Goal: Transaction & Acquisition: Book appointment/travel/reservation

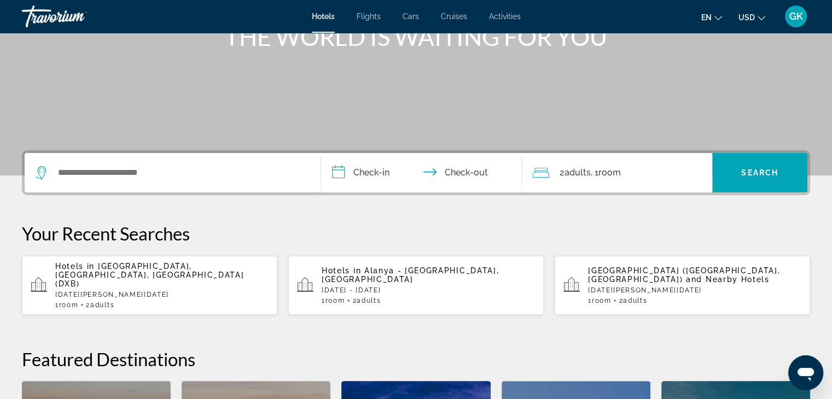
scroll to position [153, 0]
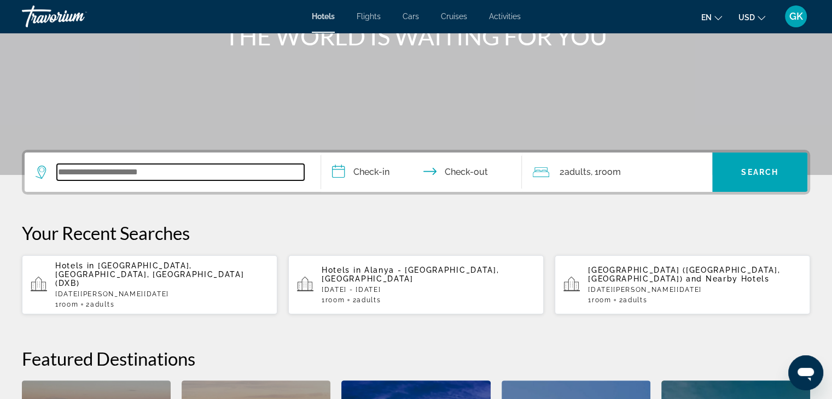
click at [91, 173] on input "Search widget" at bounding box center [180, 172] width 247 height 16
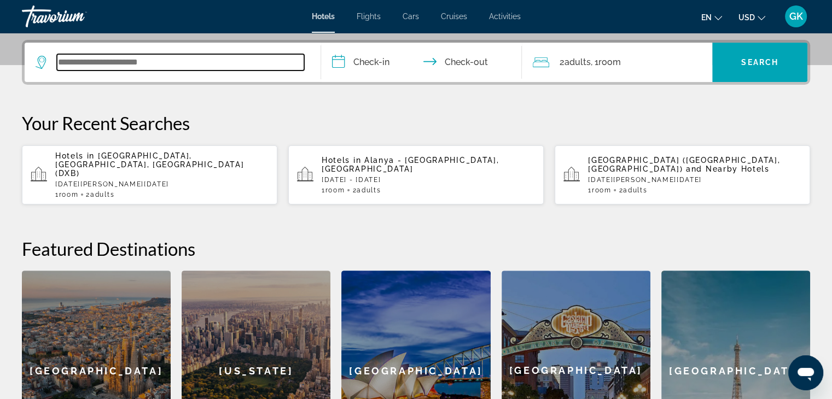
scroll to position [267, 0]
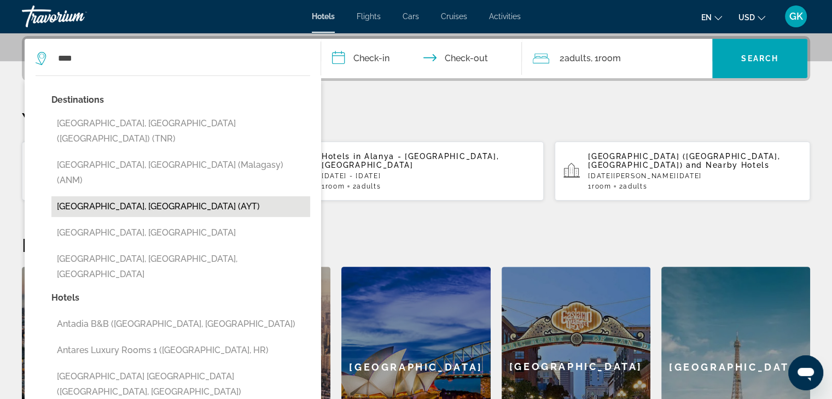
click at [100, 196] on button "[GEOGRAPHIC_DATA], [GEOGRAPHIC_DATA] (AYT)" at bounding box center [180, 206] width 259 height 21
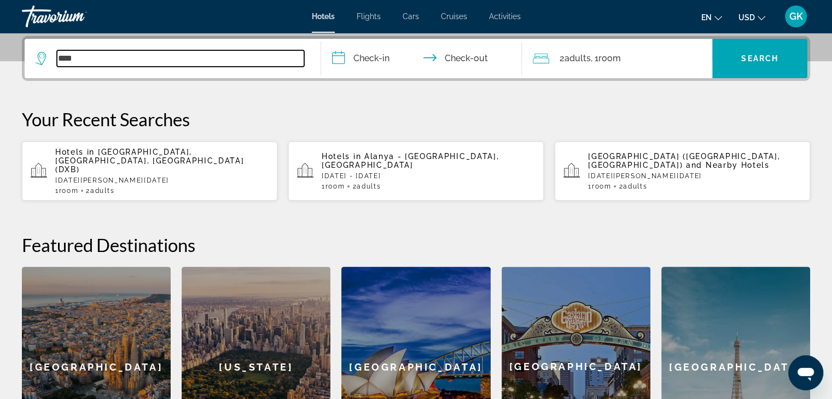
type input "**********"
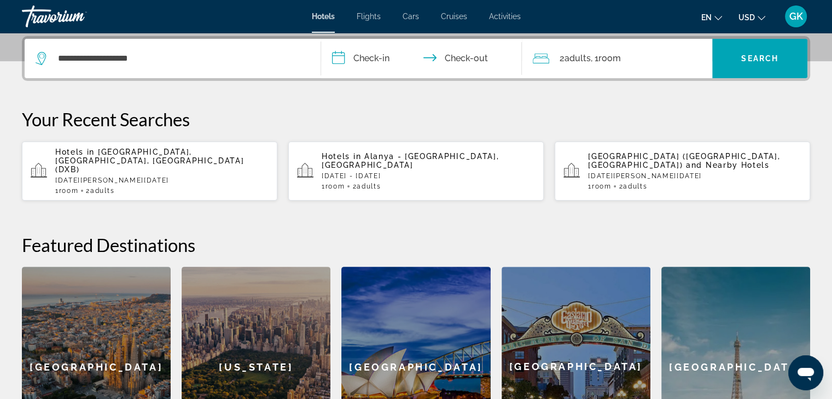
click at [333, 55] on input "**********" at bounding box center [424, 60] width 206 height 43
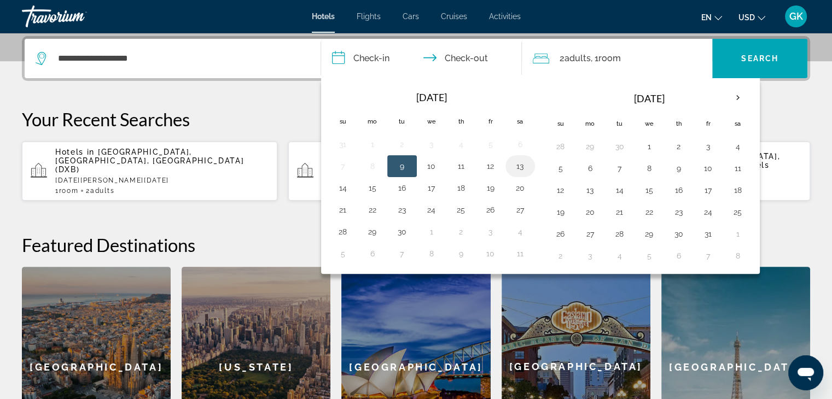
click at [517, 165] on button "13" at bounding box center [521, 166] width 18 height 15
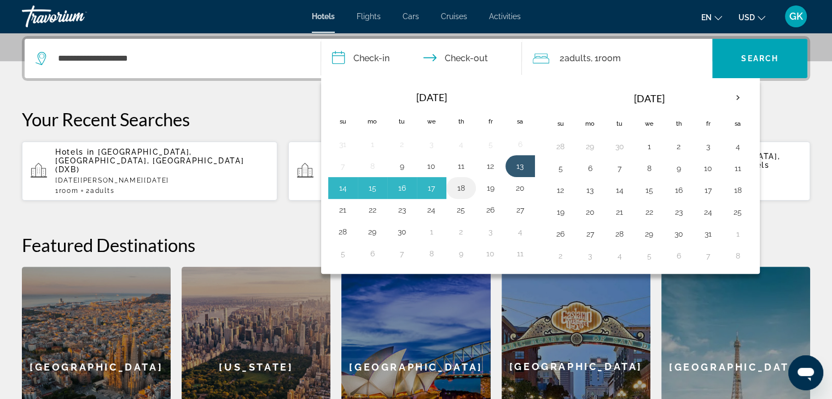
click at [459, 189] on button "18" at bounding box center [461, 188] width 18 height 15
type input "**********"
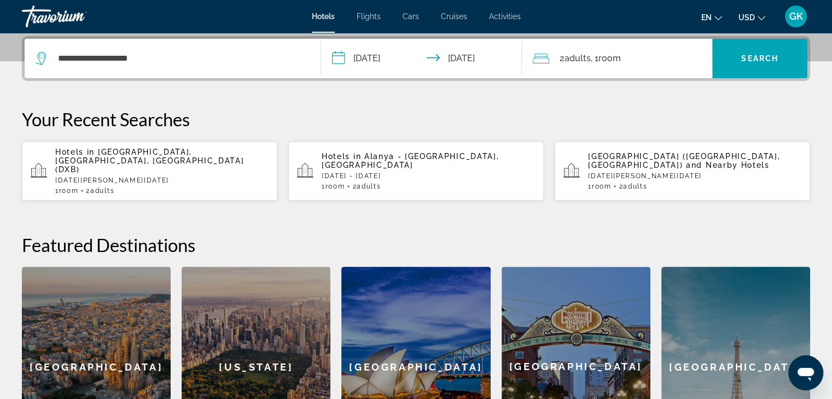
click at [542, 60] on icon "Travelers: 2 adults, 0 children" at bounding box center [541, 58] width 16 height 13
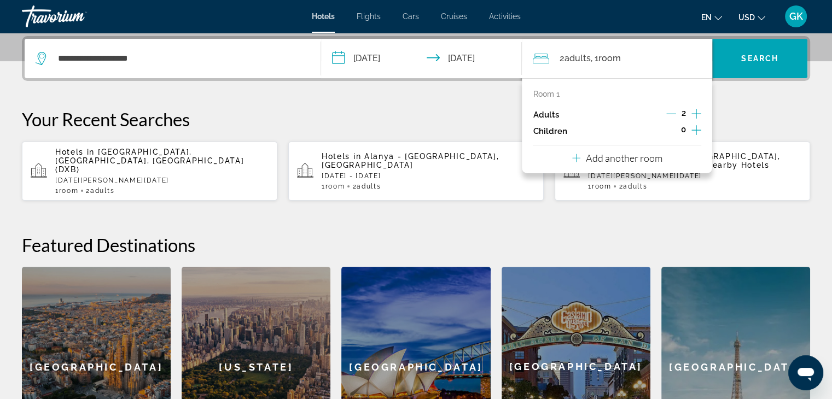
click at [692, 132] on icon "Increment children" at bounding box center [697, 130] width 10 height 13
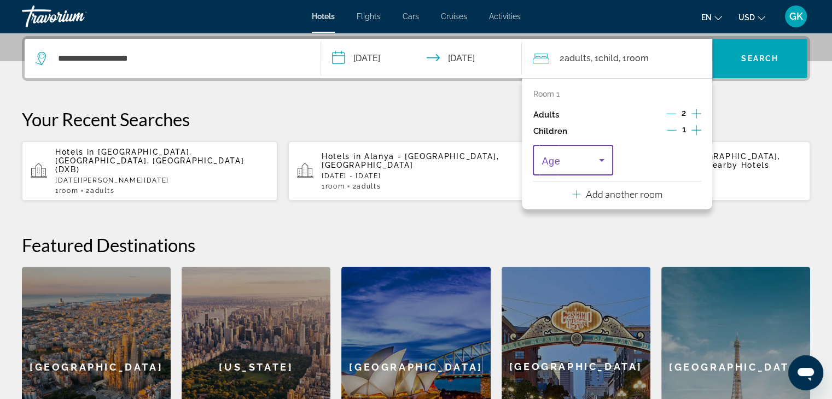
click at [600, 159] on icon "Travelers: 2 adults, 1 child" at bounding box center [601, 160] width 5 height 3
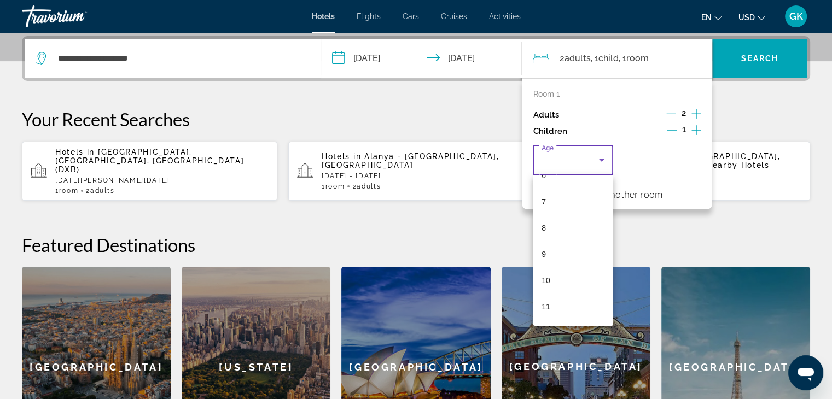
scroll to position [197, 0]
click at [551, 281] on mat-option "11" at bounding box center [573, 285] width 80 height 26
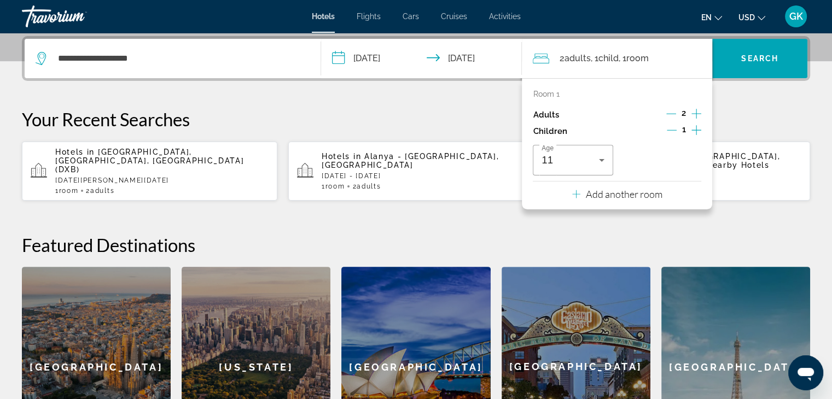
click at [754, 210] on div "**********" at bounding box center [416, 251] width 832 height 431
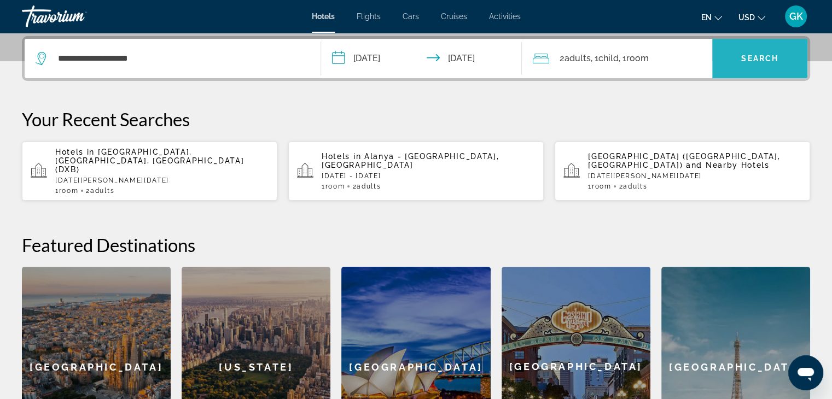
click at [744, 64] on span "Search widget" at bounding box center [759, 58] width 95 height 26
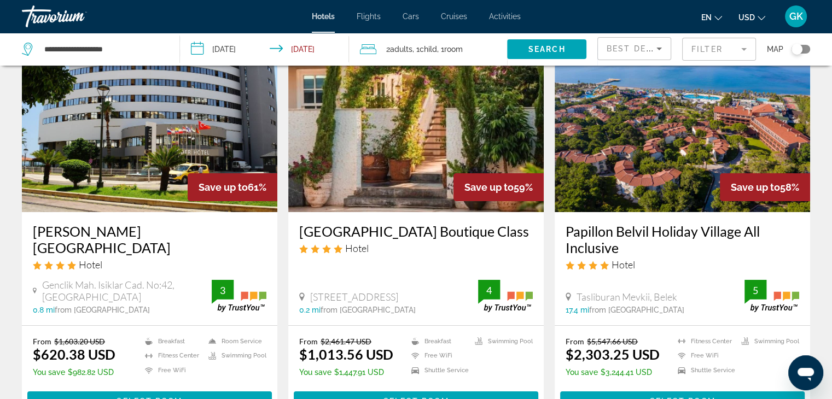
scroll to position [88, 0]
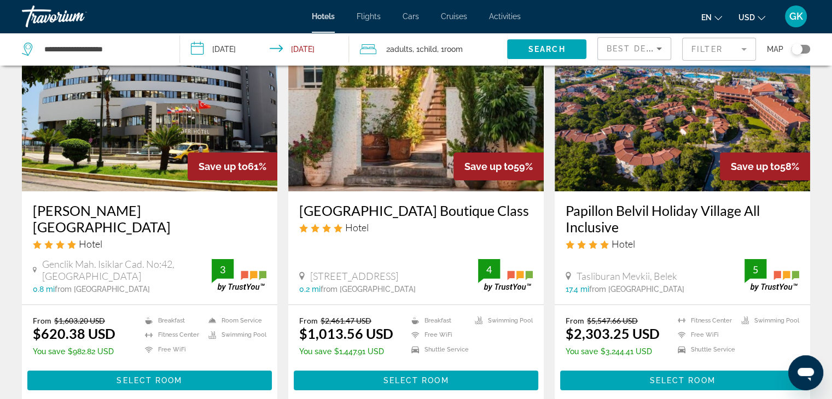
click at [182, 133] on img "Main content" at bounding box center [149, 103] width 255 height 175
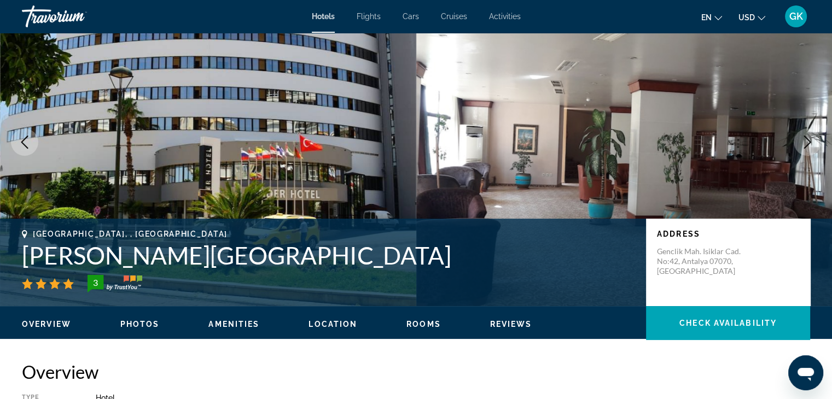
scroll to position [66, 0]
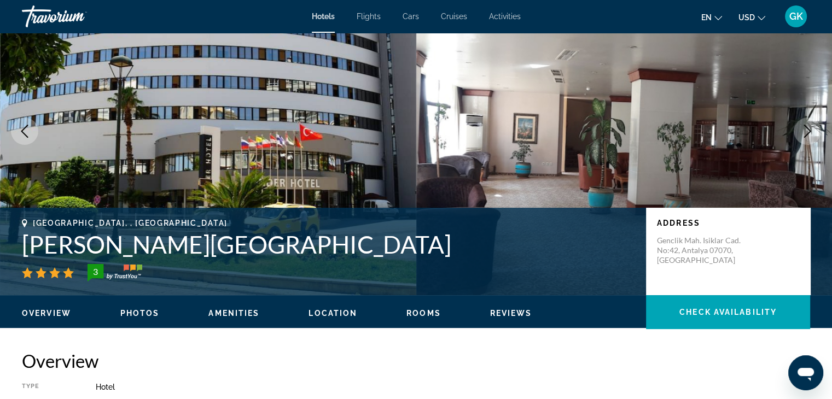
click at [809, 128] on icon "Next image" at bounding box center [807, 131] width 13 height 13
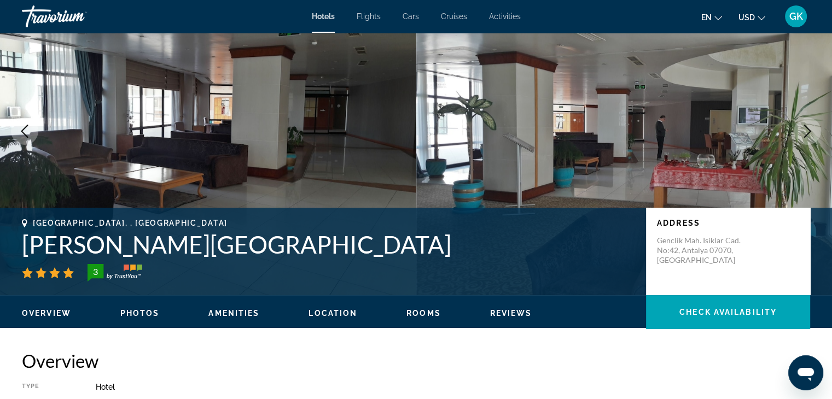
click at [21, 131] on icon "Previous image" at bounding box center [24, 131] width 7 height 13
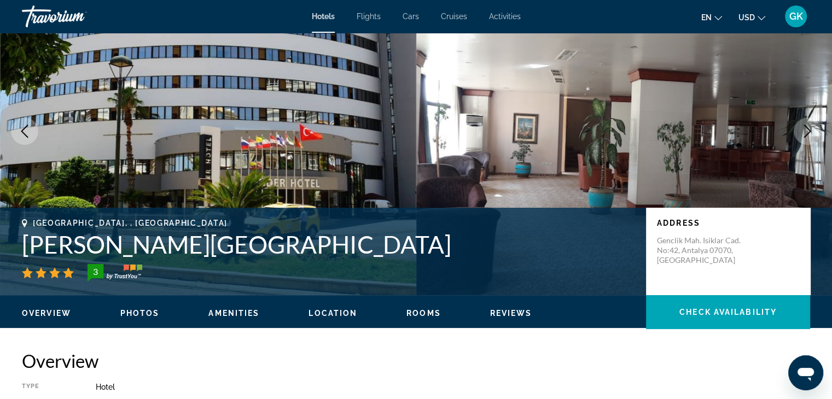
click at [803, 135] on icon "Next image" at bounding box center [807, 131] width 13 height 13
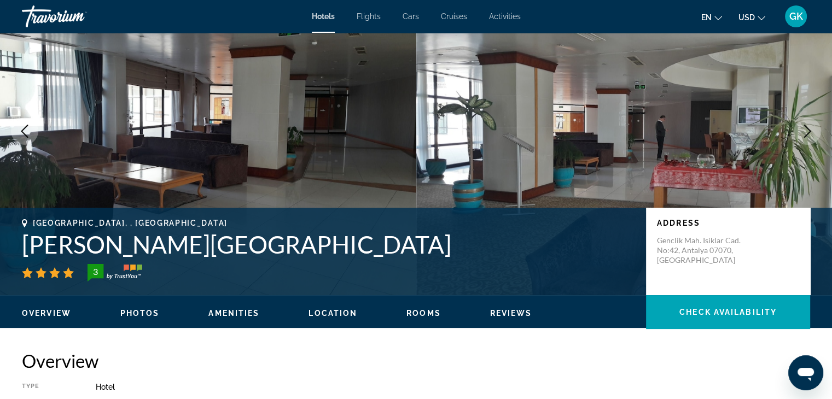
click at [803, 135] on icon "Next image" at bounding box center [807, 131] width 13 height 13
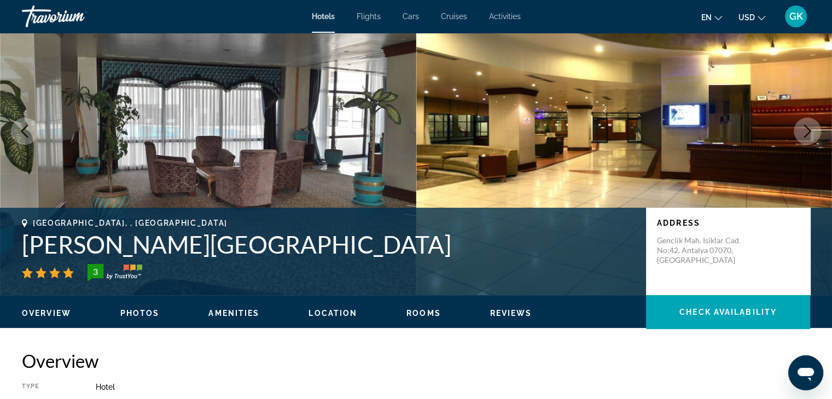
click at [803, 135] on icon "Next image" at bounding box center [807, 131] width 13 height 13
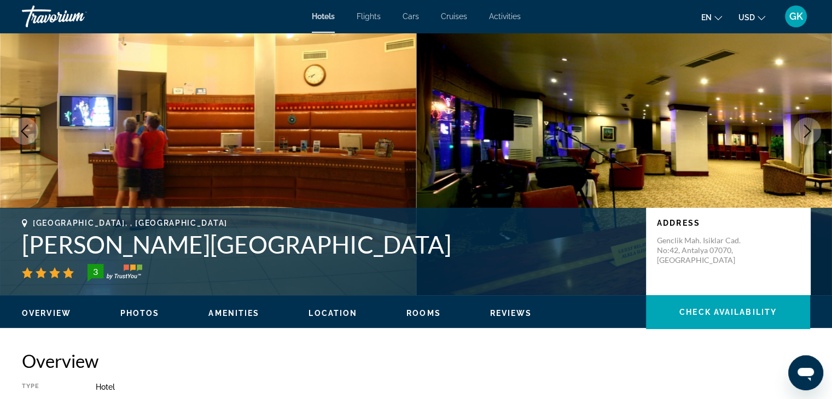
click at [803, 135] on icon "Next image" at bounding box center [807, 131] width 13 height 13
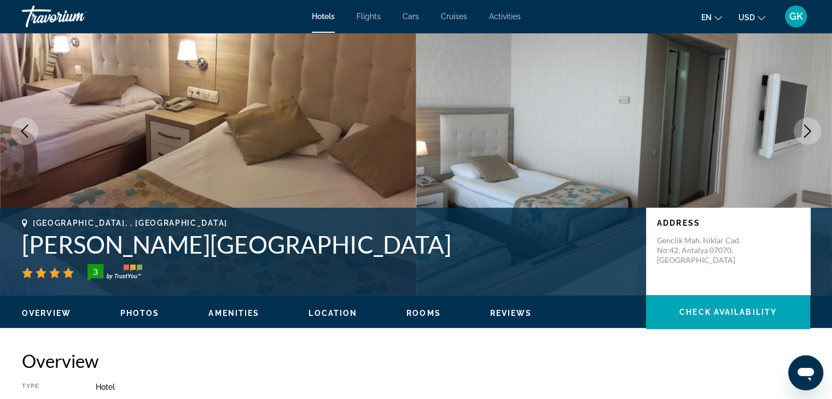
click at [803, 135] on icon "Next image" at bounding box center [807, 131] width 13 height 13
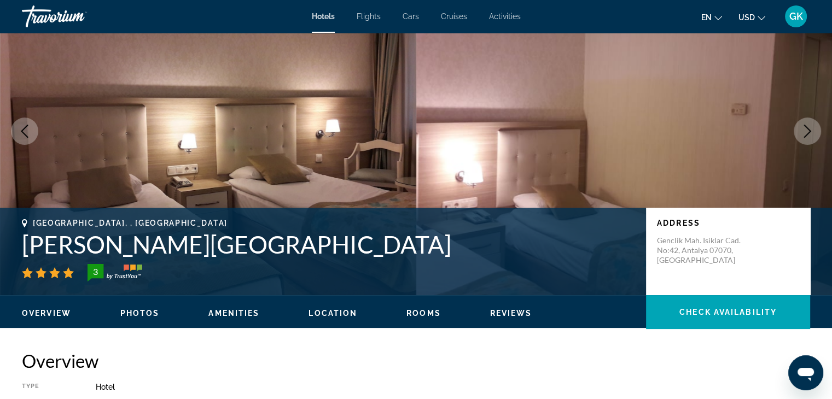
click at [803, 135] on icon "Next image" at bounding box center [807, 131] width 13 height 13
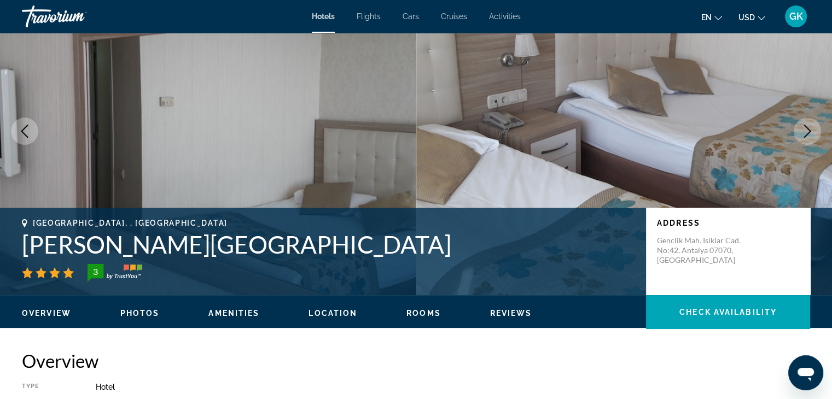
click at [803, 135] on icon "Next image" at bounding box center [807, 131] width 13 height 13
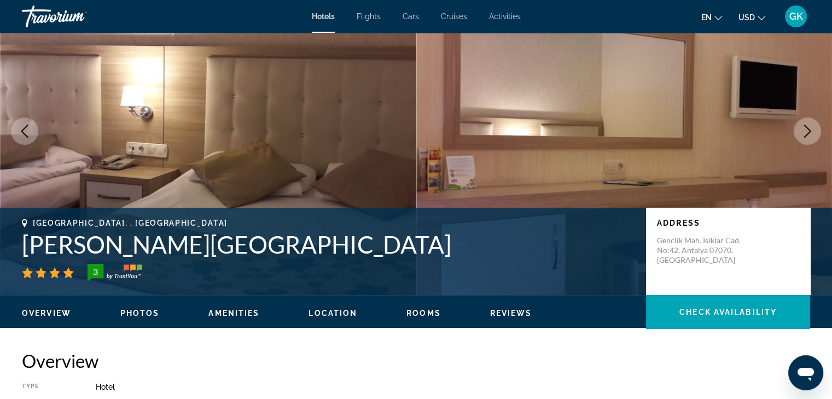
click at [803, 135] on icon "Next image" at bounding box center [807, 131] width 13 height 13
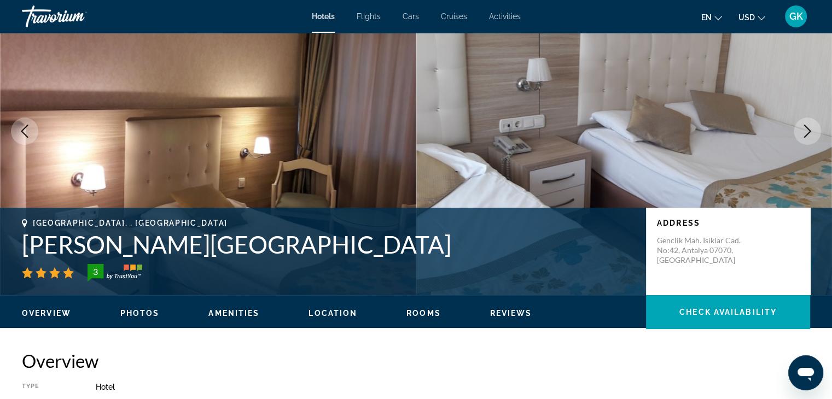
click at [803, 135] on icon "Next image" at bounding box center [807, 131] width 13 height 13
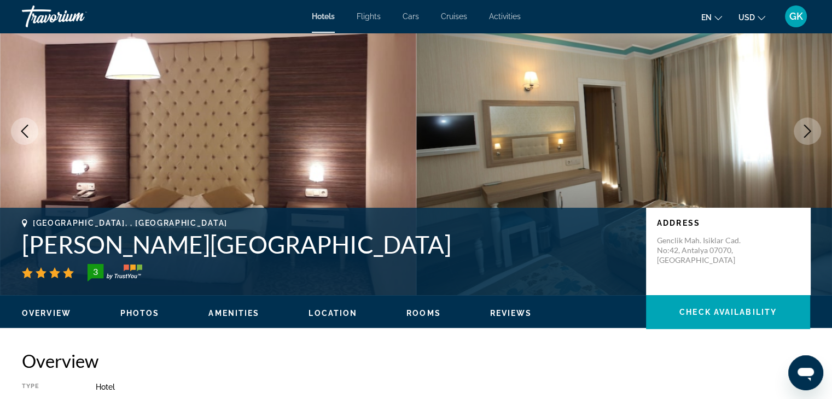
click at [803, 135] on icon "Next image" at bounding box center [807, 131] width 13 height 13
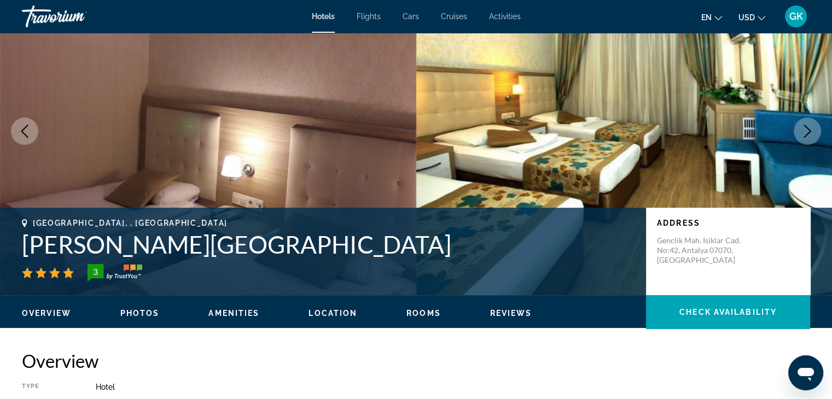
click at [803, 135] on icon "Next image" at bounding box center [807, 131] width 13 height 13
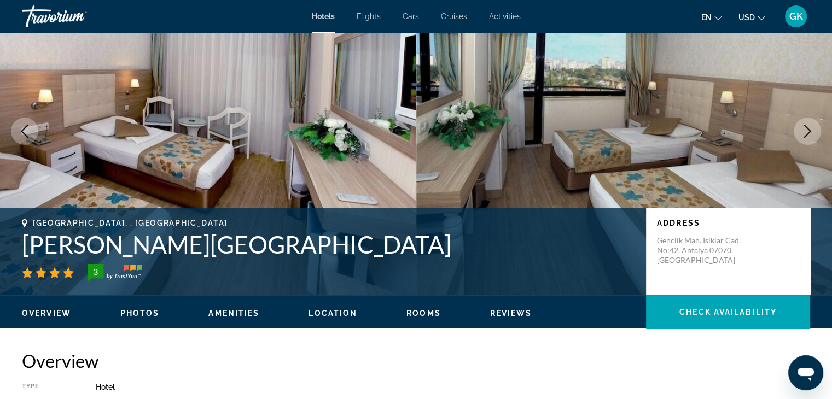
click at [803, 135] on icon "Next image" at bounding box center [807, 131] width 13 height 13
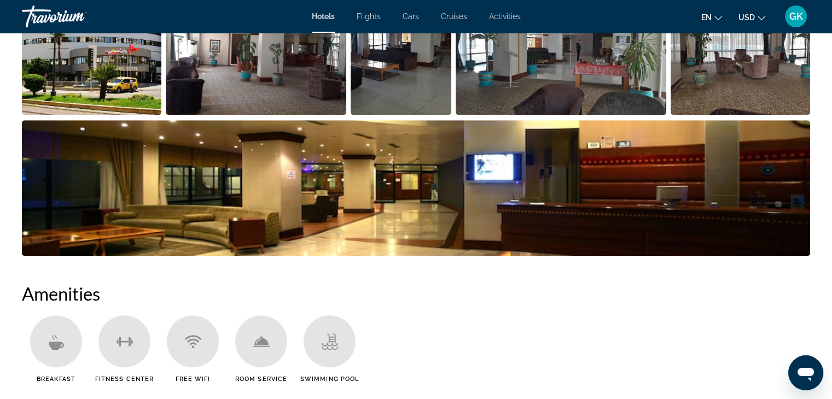
scroll to position [642, 0]
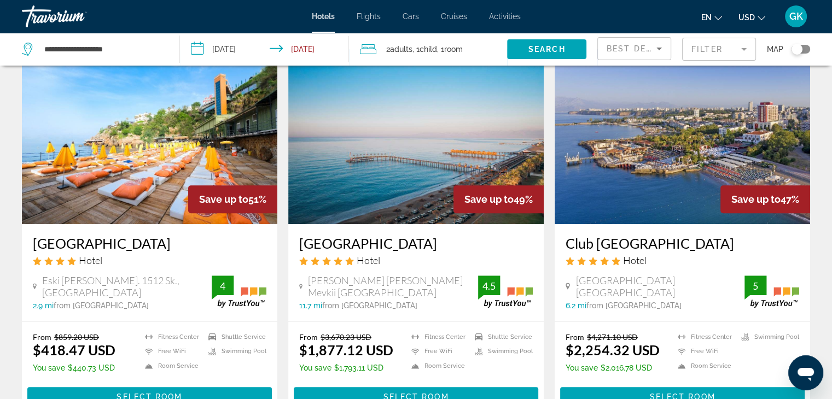
scroll to position [467, 0]
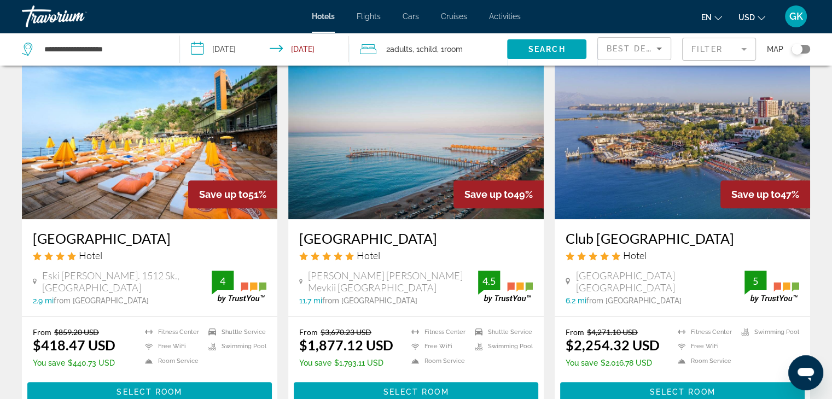
click at [158, 136] on img "Main content" at bounding box center [149, 131] width 255 height 175
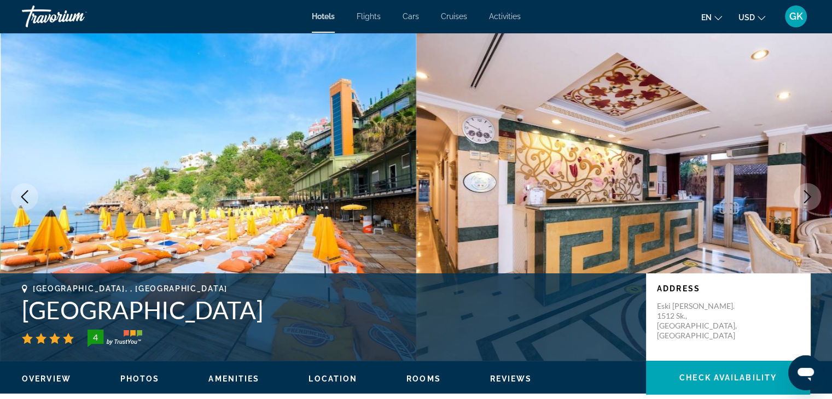
click at [805, 200] on icon "Next image" at bounding box center [807, 196] width 13 height 13
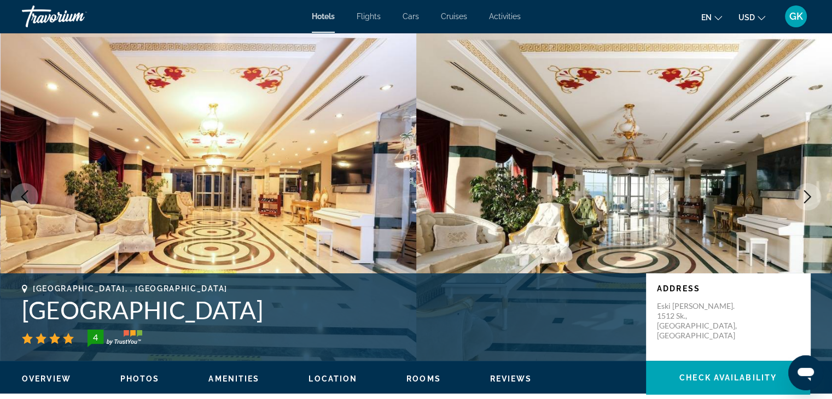
click at [27, 203] on icon "Previous image" at bounding box center [24, 196] width 7 height 13
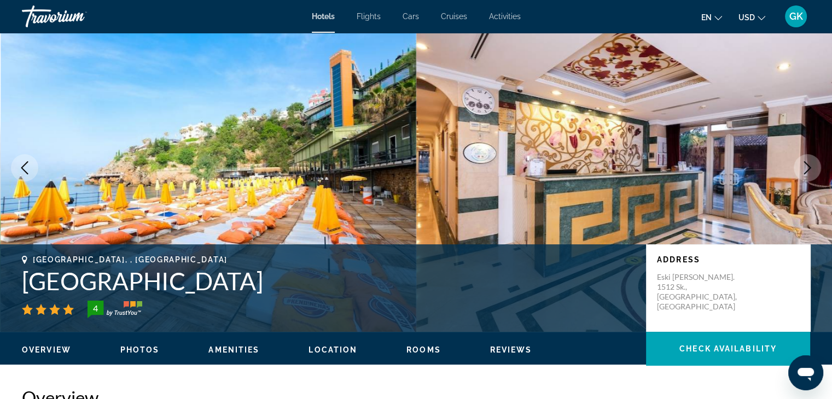
scroll to position [7, 0]
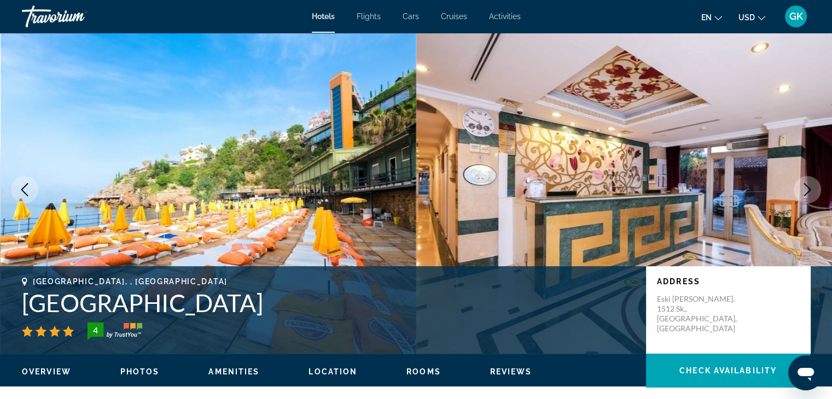
click at [807, 194] on icon "Next image" at bounding box center [807, 189] width 13 height 13
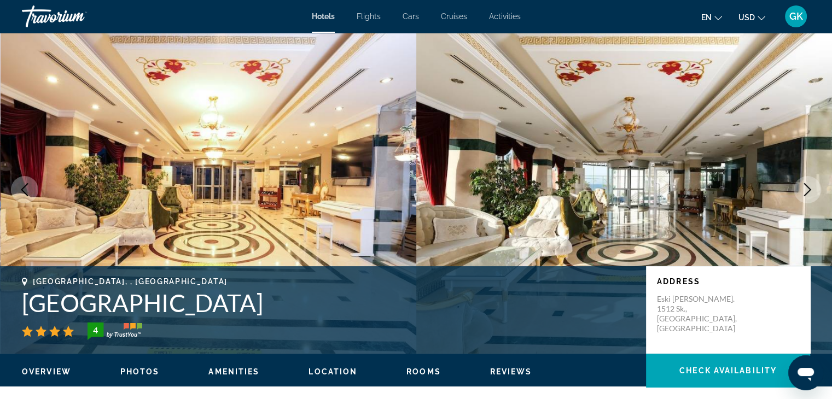
click at [807, 194] on icon "Next image" at bounding box center [807, 189] width 13 height 13
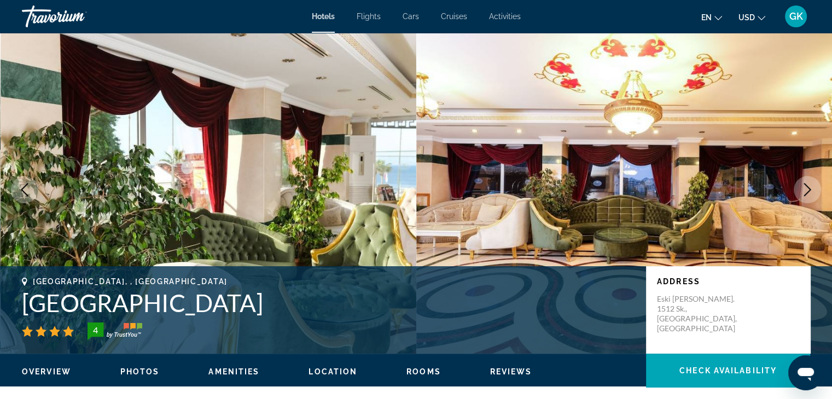
click at [807, 194] on icon "Next image" at bounding box center [807, 189] width 13 height 13
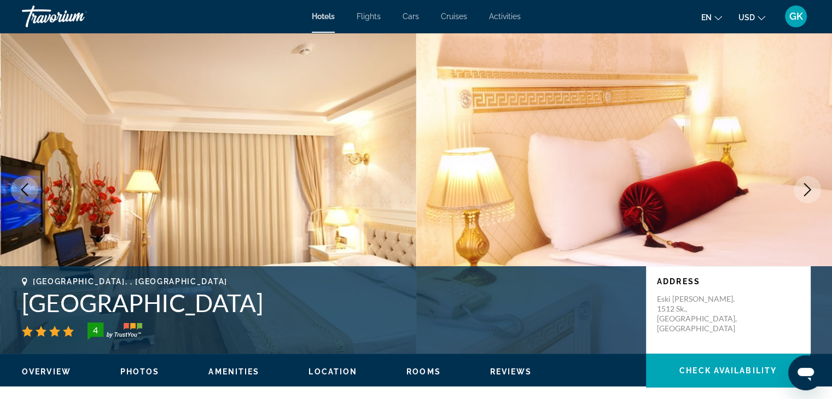
click at [807, 194] on icon "Next image" at bounding box center [807, 189] width 13 height 13
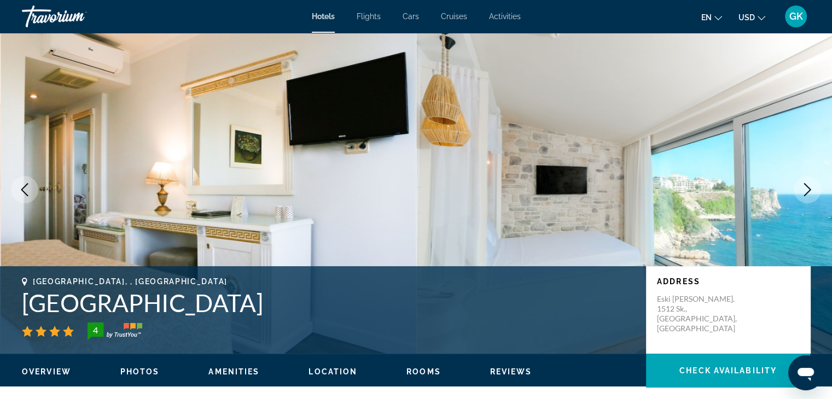
click at [807, 194] on icon "Next image" at bounding box center [807, 189] width 13 height 13
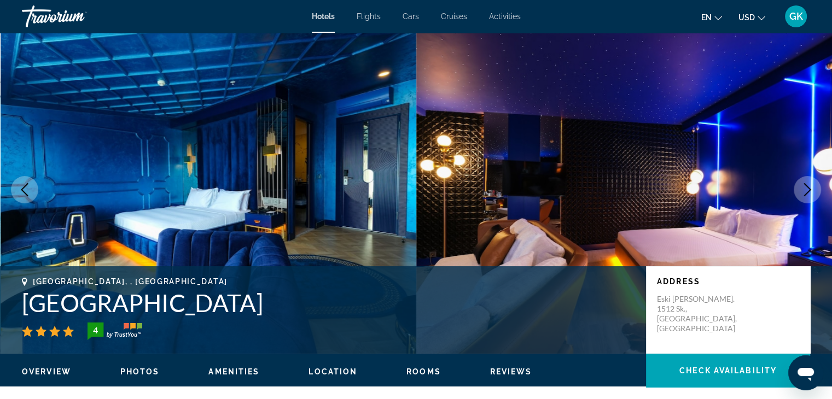
click at [807, 194] on icon "Next image" at bounding box center [807, 189] width 13 height 13
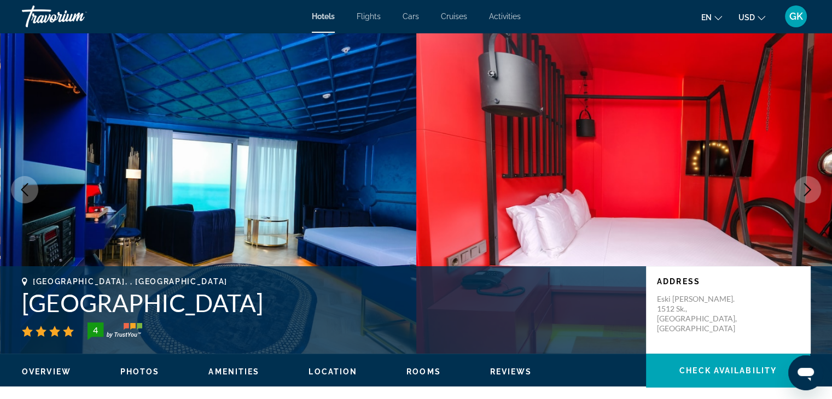
click at [807, 194] on icon "Next image" at bounding box center [807, 189] width 13 height 13
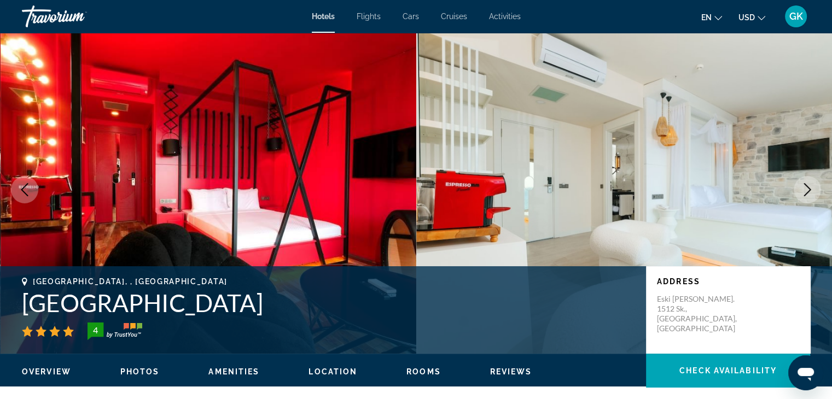
click at [807, 194] on icon "Next image" at bounding box center [807, 189] width 13 height 13
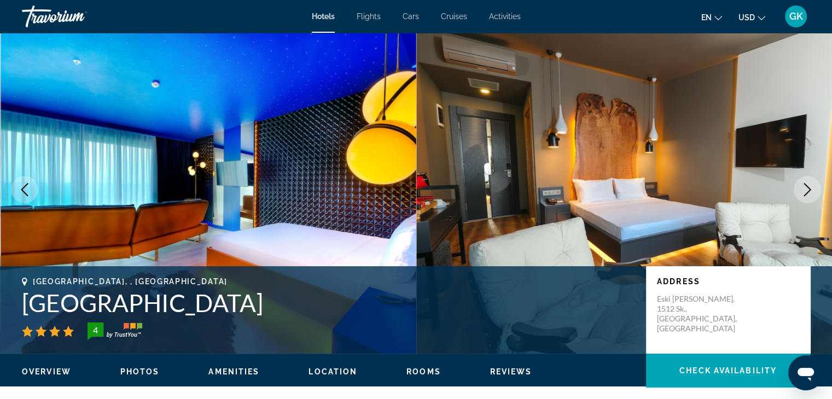
click at [807, 194] on icon "Next image" at bounding box center [807, 189] width 13 height 13
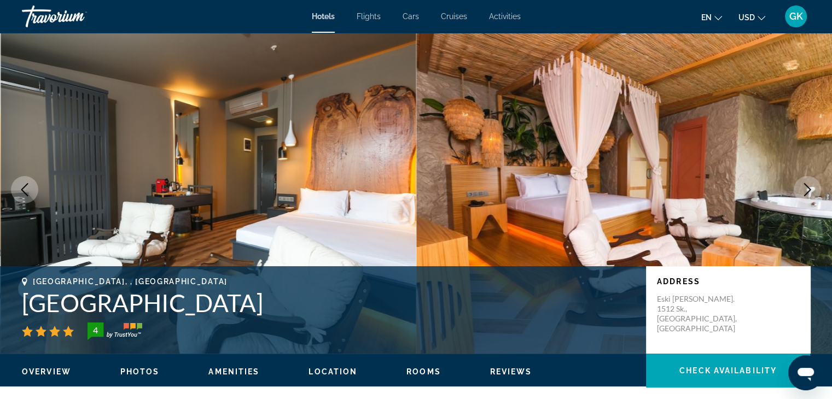
click at [807, 194] on icon "Next image" at bounding box center [807, 189] width 13 height 13
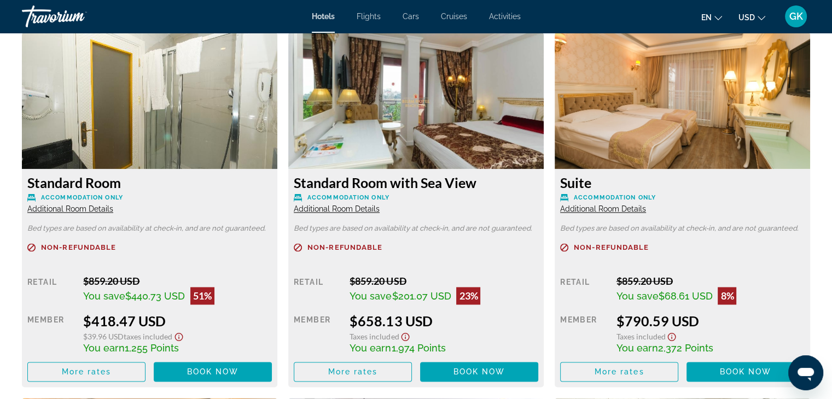
scroll to position [1524, 0]
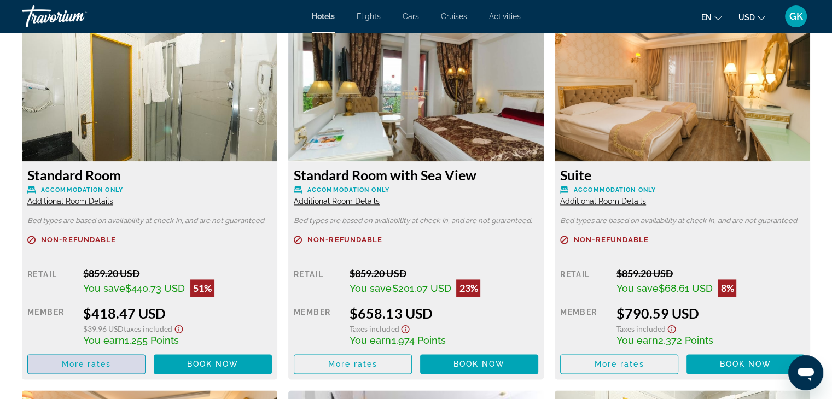
click at [94, 366] on span "More rates" at bounding box center [87, 364] width 50 height 9
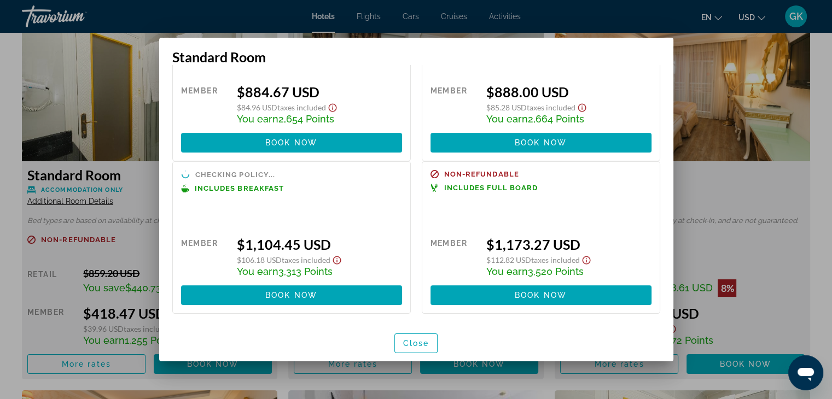
scroll to position [258, 0]
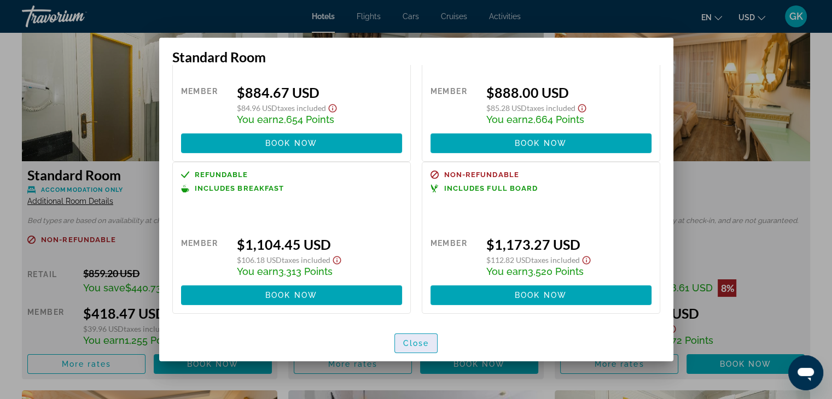
click at [420, 343] on span "Close" at bounding box center [416, 343] width 26 height 9
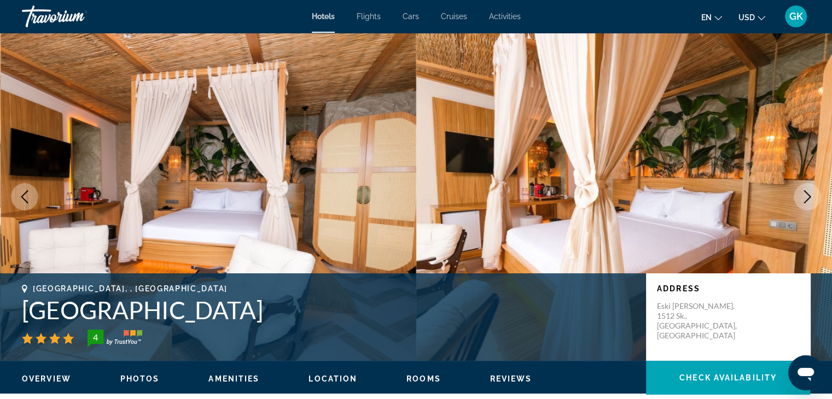
scroll to position [1524, 0]
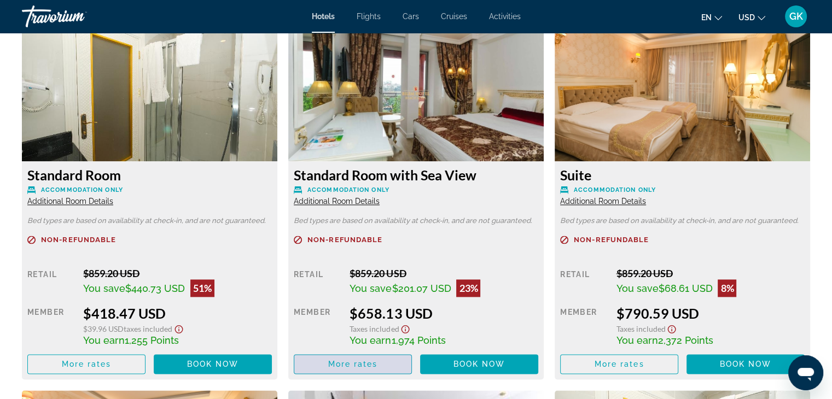
click at [355, 365] on span "More rates" at bounding box center [353, 364] width 50 height 9
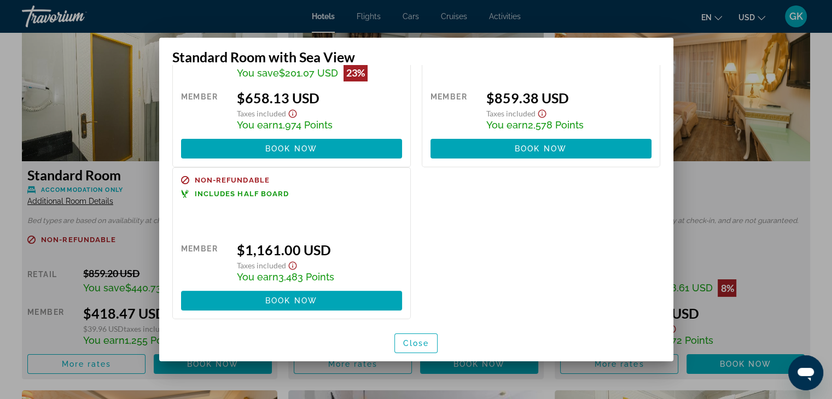
scroll to position [95, 0]
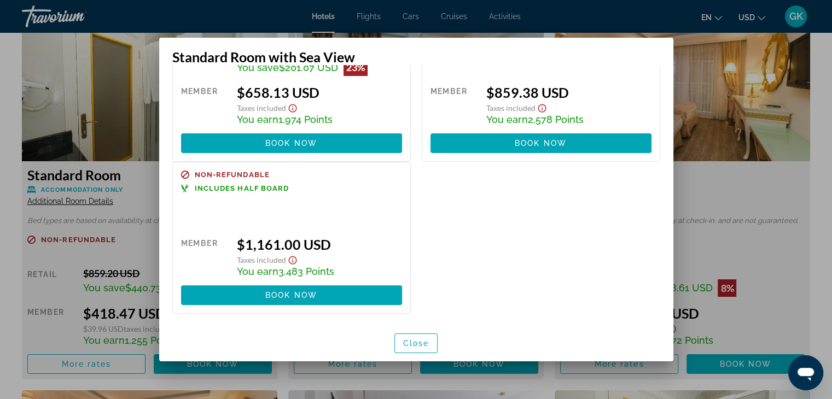
click at [722, 183] on div at bounding box center [416, 199] width 832 height 399
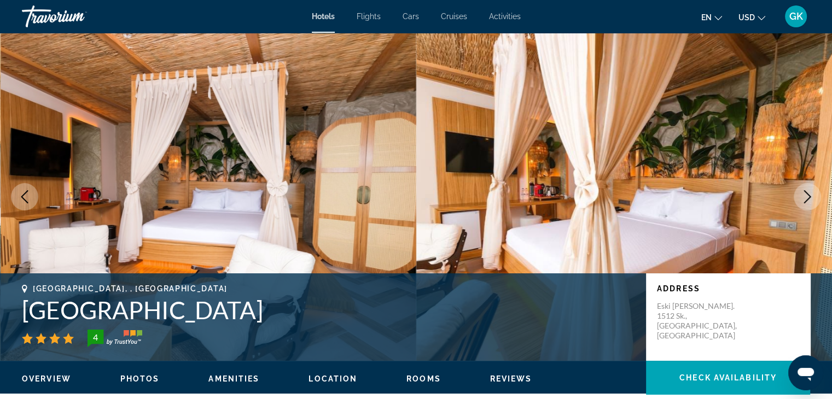
scroll to position [1524, 0]
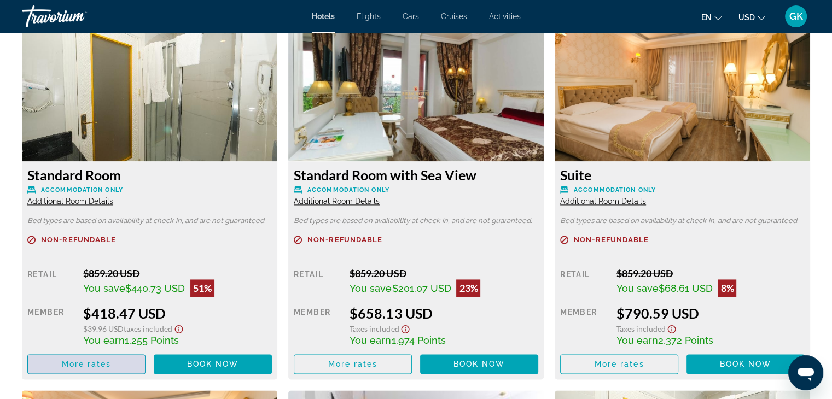
click at [103, 369] on span "Main content" at bounding box center [86, 364] width 117 height 26
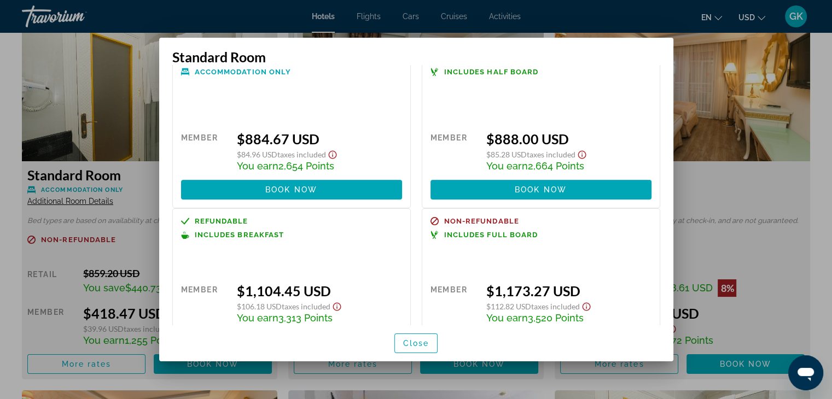
scroll to position [258, 0]
